Goal: Task Accomplishment & Management: Use online tool/utility

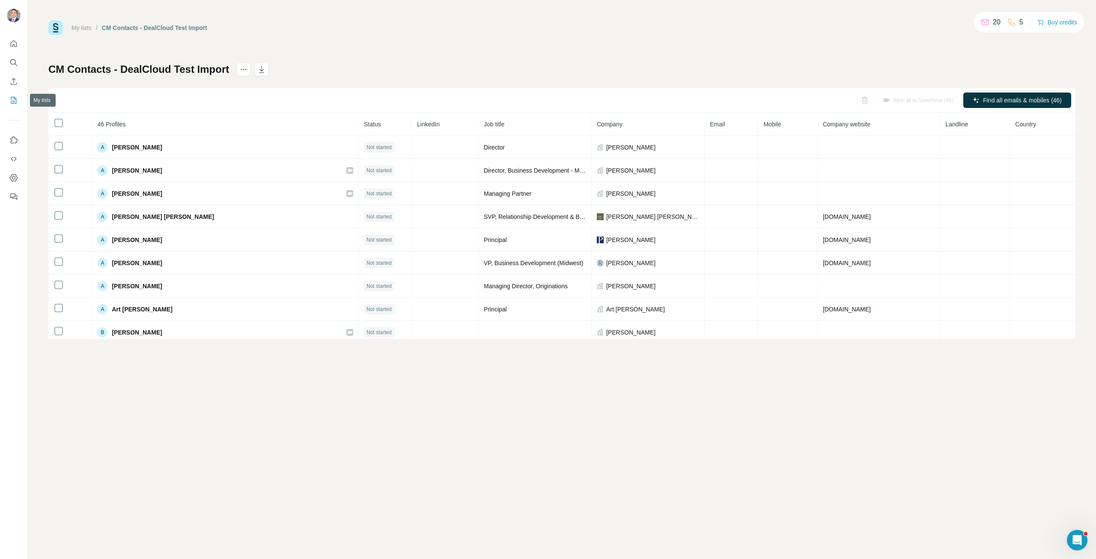
click at [14, 99] on icon "My lists" at bounding box center [13, 100] width 9 height 9
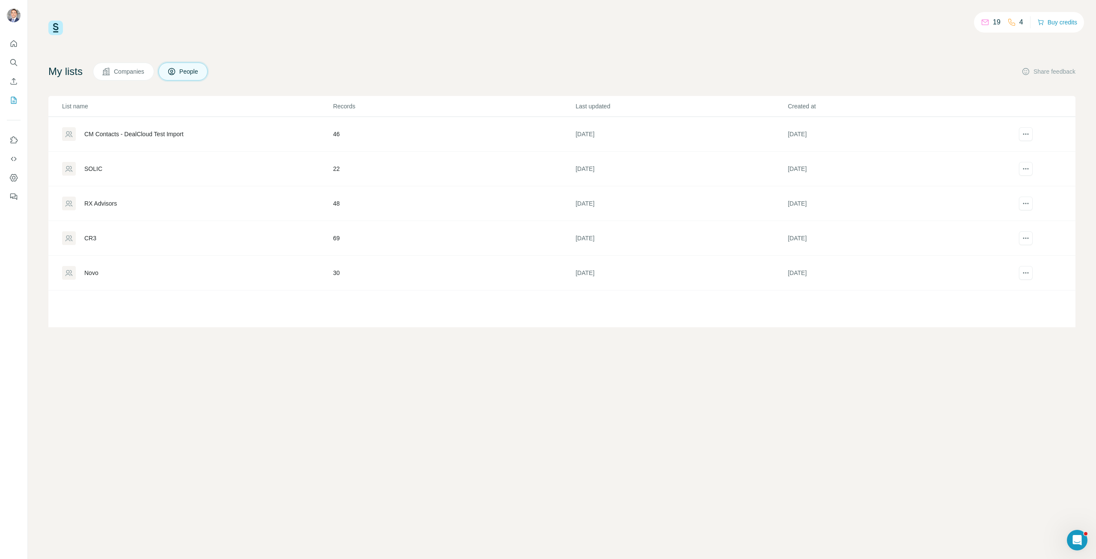
click at [125, 77] on button "Companies" at bounding box center [123, 72] width 61 height 18
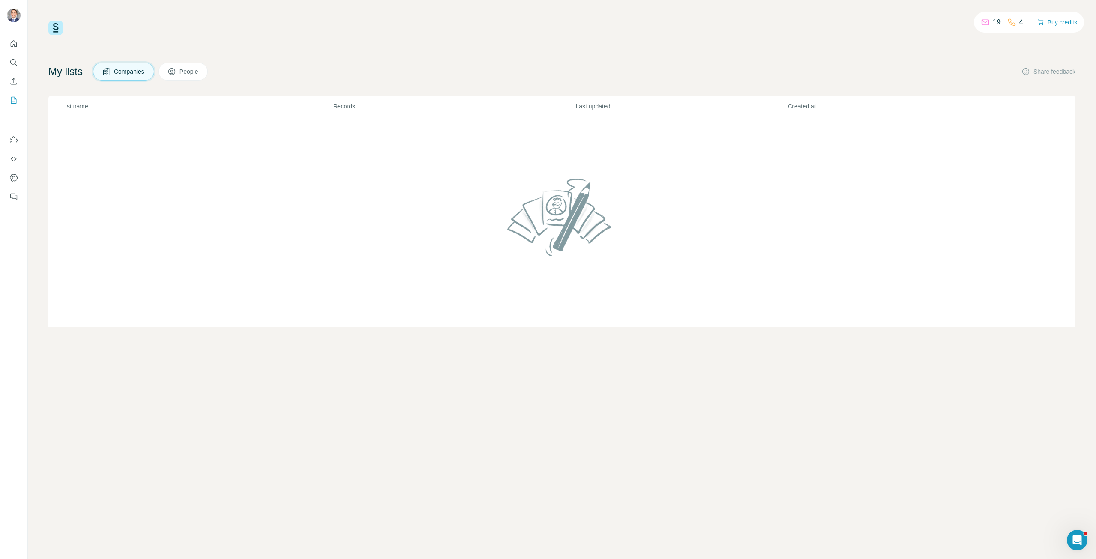
click at [953, 51] on div "19 4 Buy credits My lists Companies People Share feedback List name Records Las…" at bounding box center [561, 174] width 1027 height 307
click at [16, 78] on icon "Enrich CSV" at bounding box center [13, 81] width 9 height 9
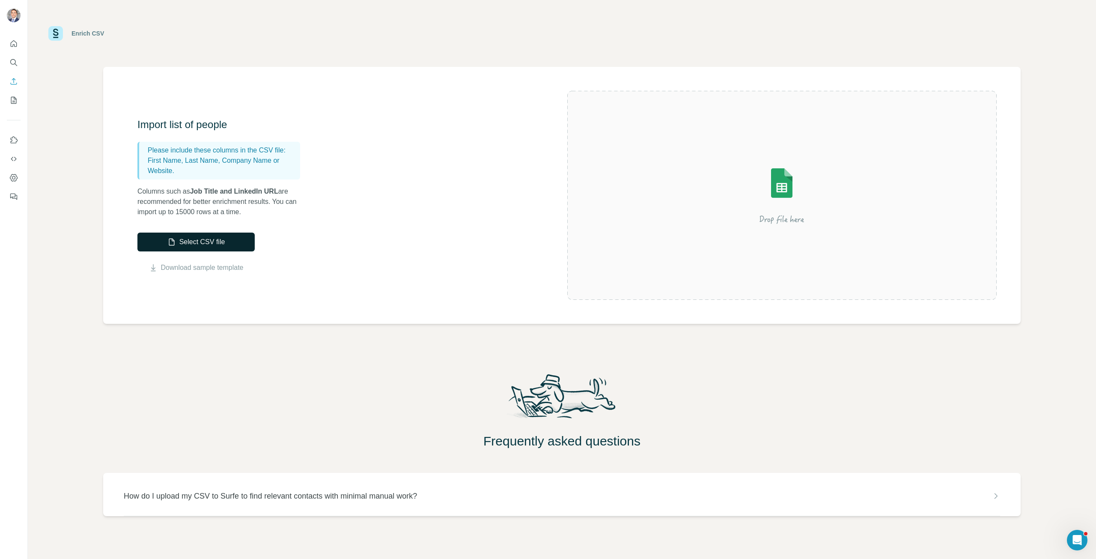
click at [226, 243] on button "Select CSV file" at bounding box center [195, 241] width 117 height 19
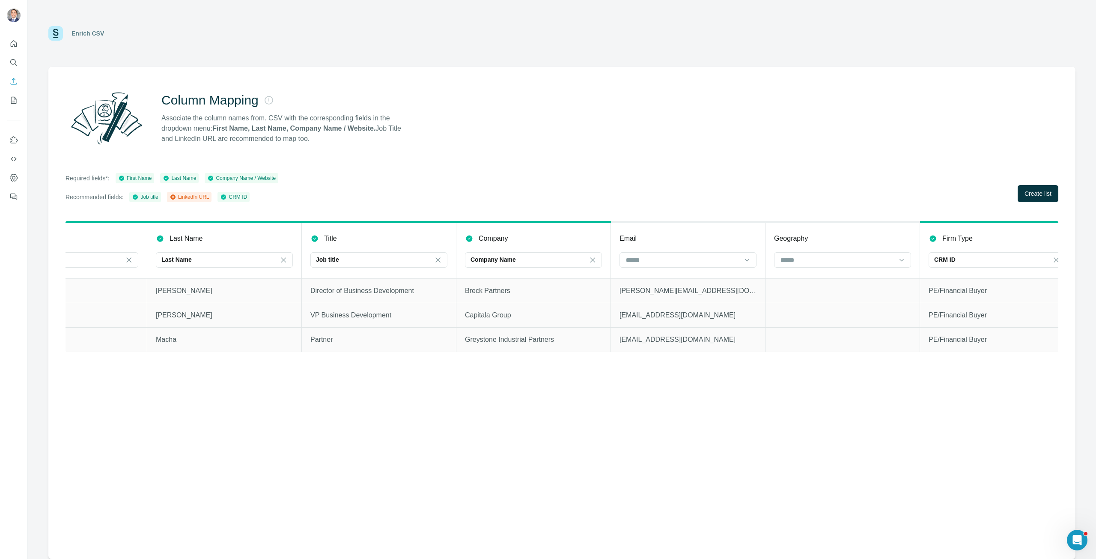
scroll to position [0, 242]
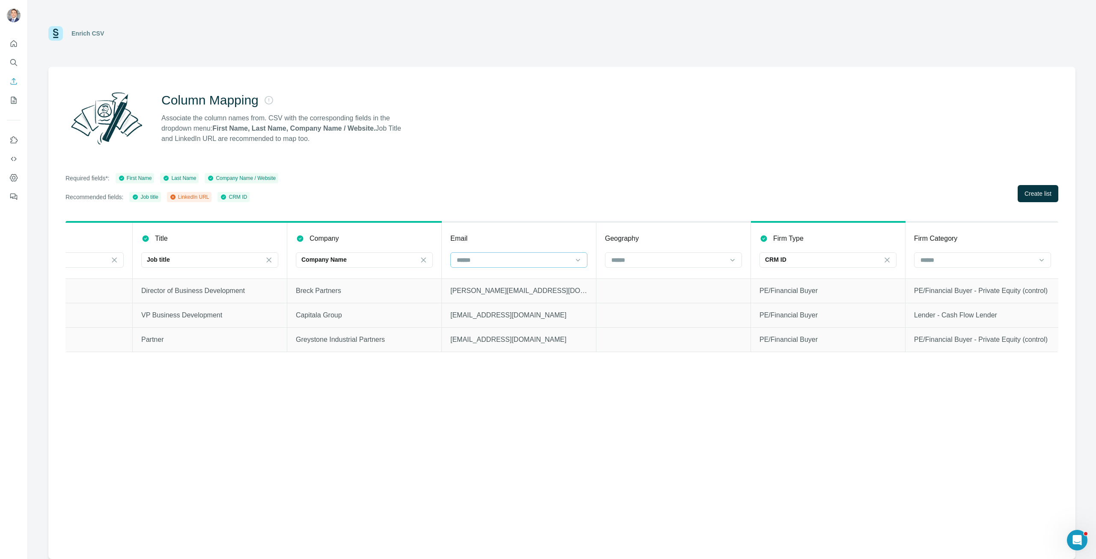
click at [517, 258] on input at bounding box center [512, 259] width 113 height 9
click at [561, 219] on div "Column Mapping Associate the column names from. CSV with the corresponding fiel…" at bounding box center [561, 313] width 1027 height 492
click at [582, 257] on div at bounding box center [518, 259] width 137 height 15
drag, startPoint x: 637, startPoint y: 106, endPoint x: 561, endPoint y: 99, distance: 76.5
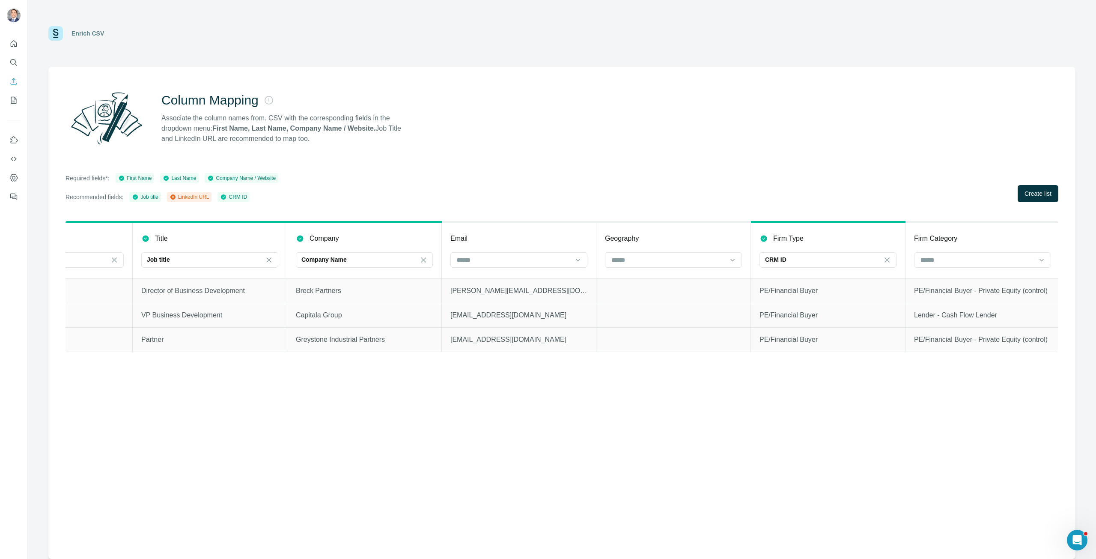
click at [631, 105] on div "Column Mapping Associate the column names from. CSV with the corresponding fiel…" at bounding box center [562, 118] width 993 height 62
